Goal: Information Seeking & Learning: Learn about a topic

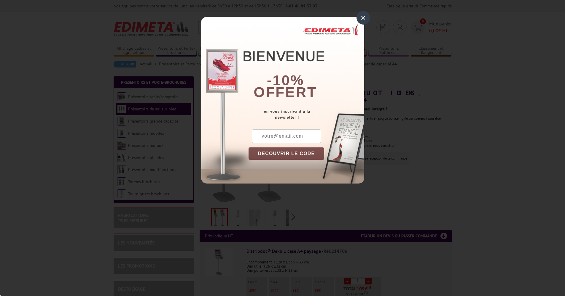
click at [363, 19] on div "×" at bounding box center [363, 18] width 14 height 14
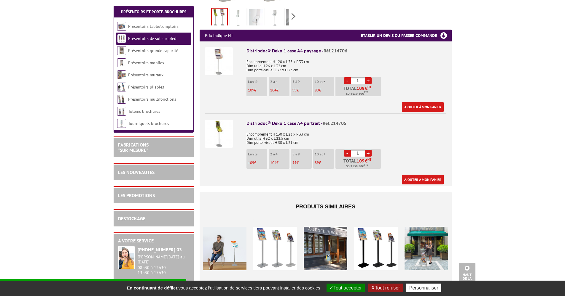
scroll to position [370, 0]
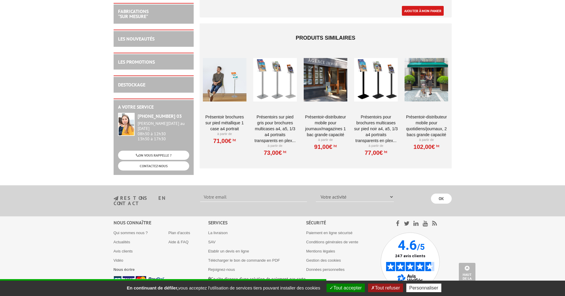
click at [283, 77] on div at bounding box center [275, 79] width 44 height 59
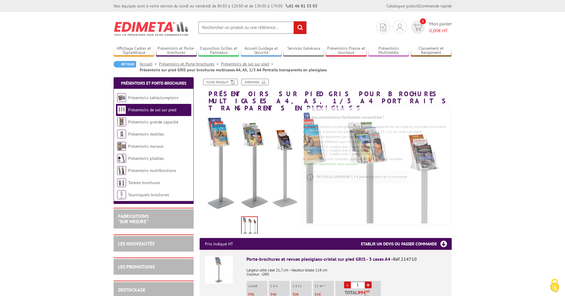
scroll to position [115, 0]
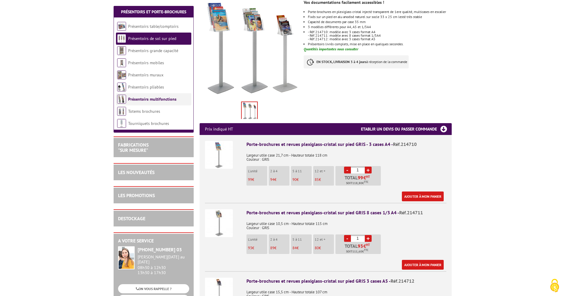
click at [157, 98] on link "Présentoirs multifonctions" at bounding box center [152, 99] width 48 height 5
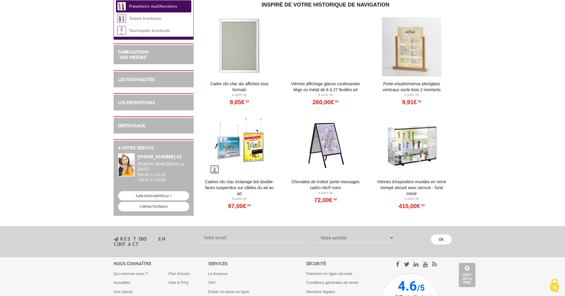
scroll to position [583, 0]
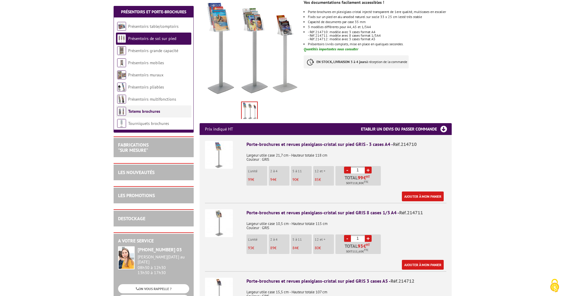
click at [146, 114] on li "Totems brochures" at bounding box center [153, 112] width 75 height 12
click at [145, 112] on link "Totems brochures" at bounding box center [144, 111] width 32 height 5
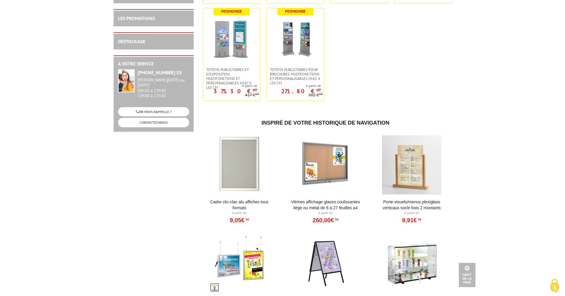
scroll to position [365, 0]
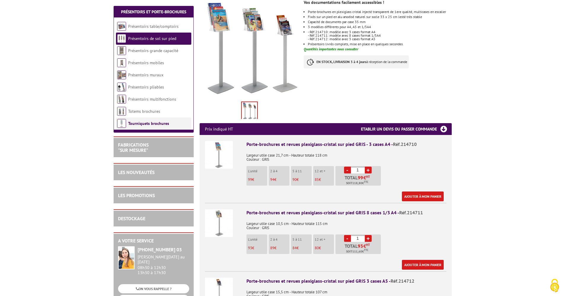
click at [148, 124] on link "Tourniquets brochures" at bounding box center [148, 123] width 41 height 5
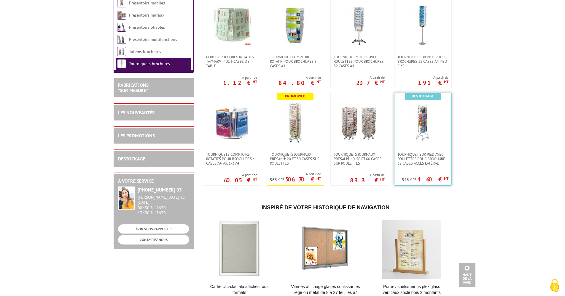
scroll to position [180, 0]
